Goal: Task Accomplishment & Management: Complete application form

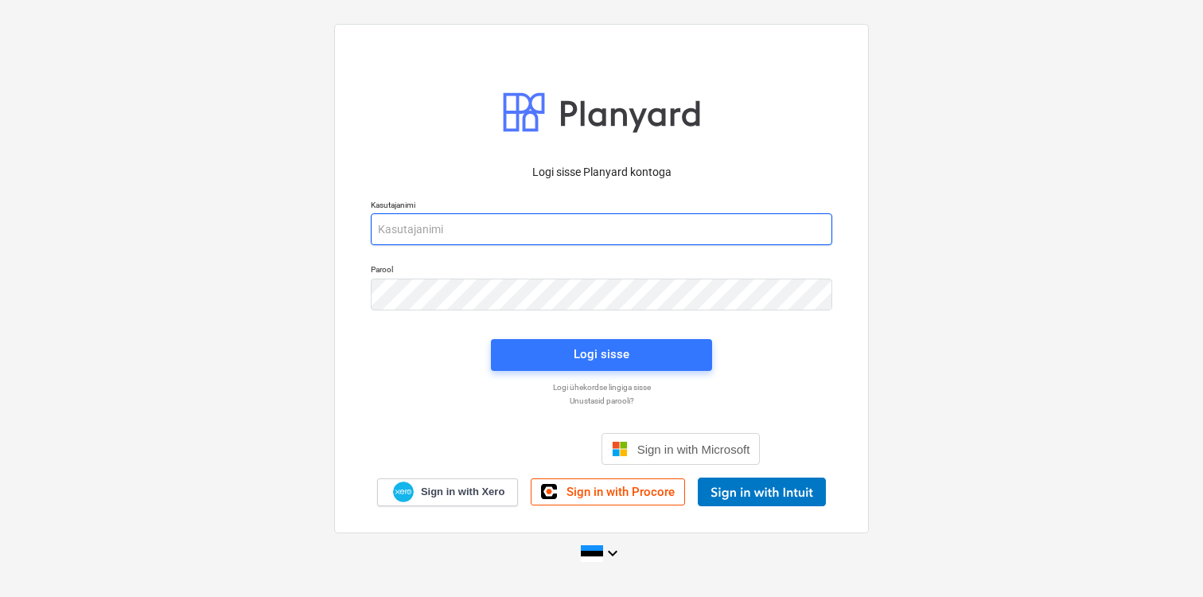
click at [531, 234] on input "email" at bounding box center [602, 229] width 462 height 32
type input "[EMAIL_ADDRESS][DOMAIN_NAME]"
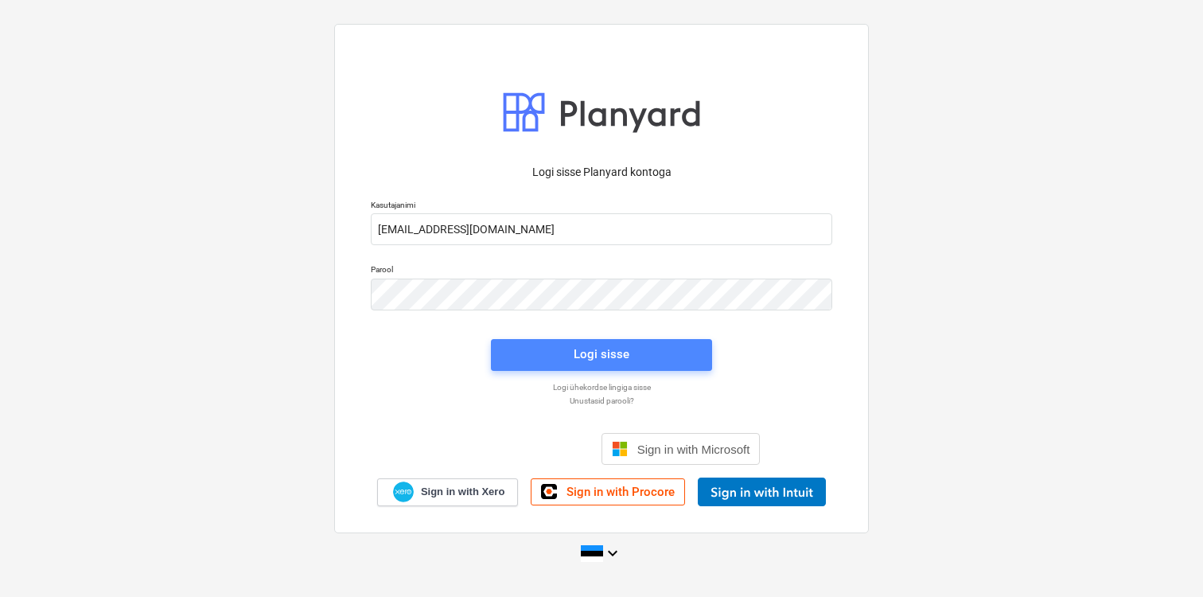
click at [552, 339] on button "Logi sisse" at bounding box center [601, 355] width 221 height 32
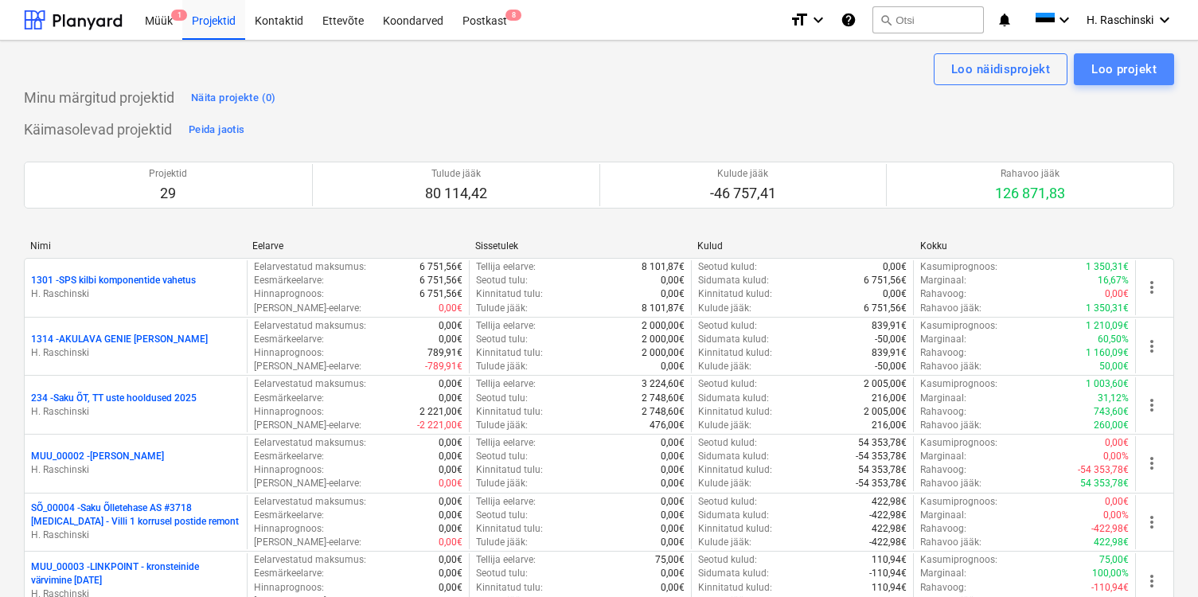
click at [1096, 64] on div "Loo projekt" at bounding box center [1123, 69] width 65 height 21
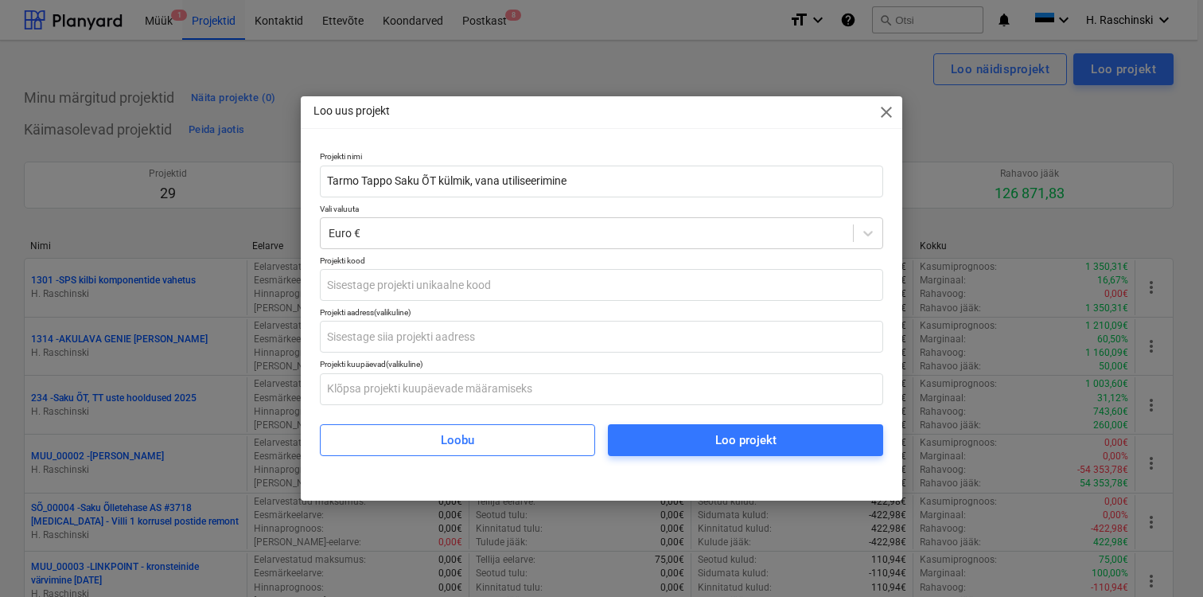
type input "Tarmo Tappo Saku ÕT külmik, vana utiliseerimine"
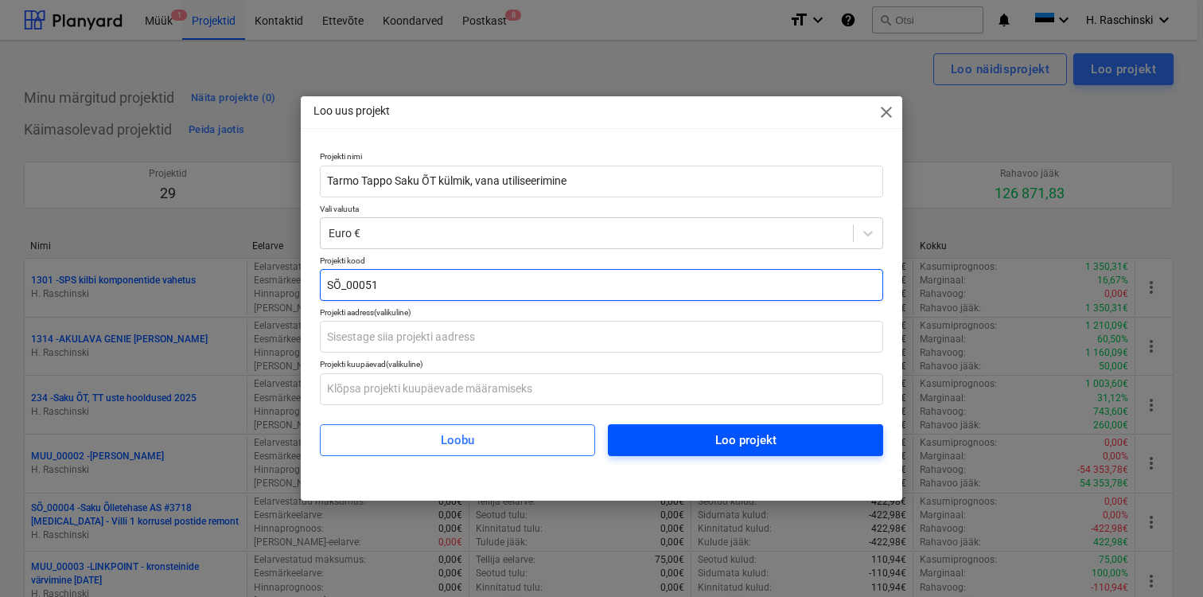
type input "SÕ_00051"
click at [757, 441] on div "Loo projekt" at bounding box center [745, 440] width 61 height 21
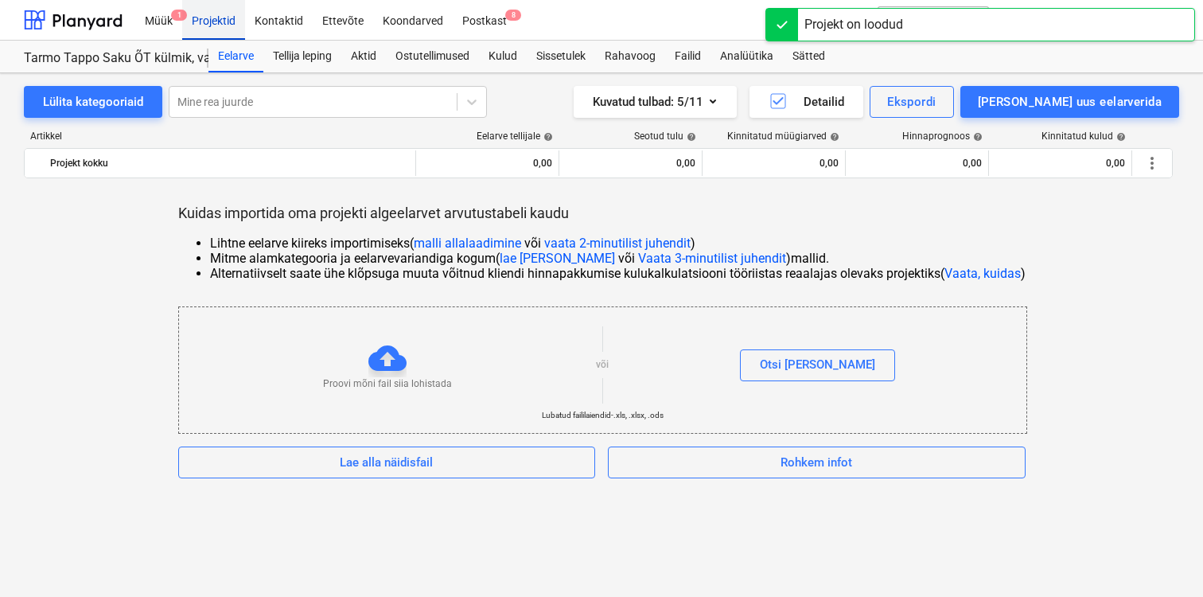
click at [217, 26] on div "Projektid" at bounding box center [213, 19] width 63 height 41
